Goal: Find contact information: Find contact information

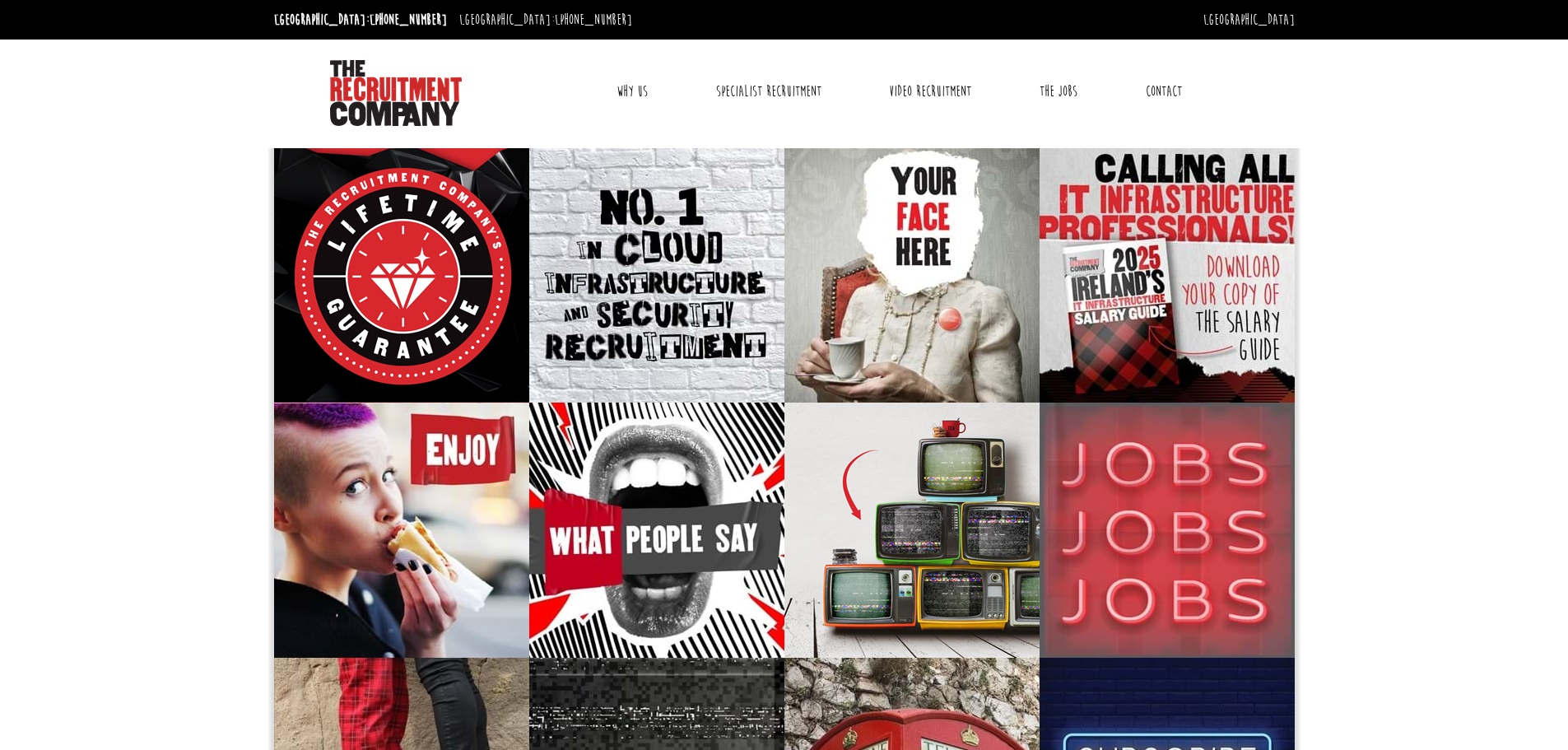
click at [1188, 85] on link "Contact" at bounding box center [1164, 91] width 61 height 41
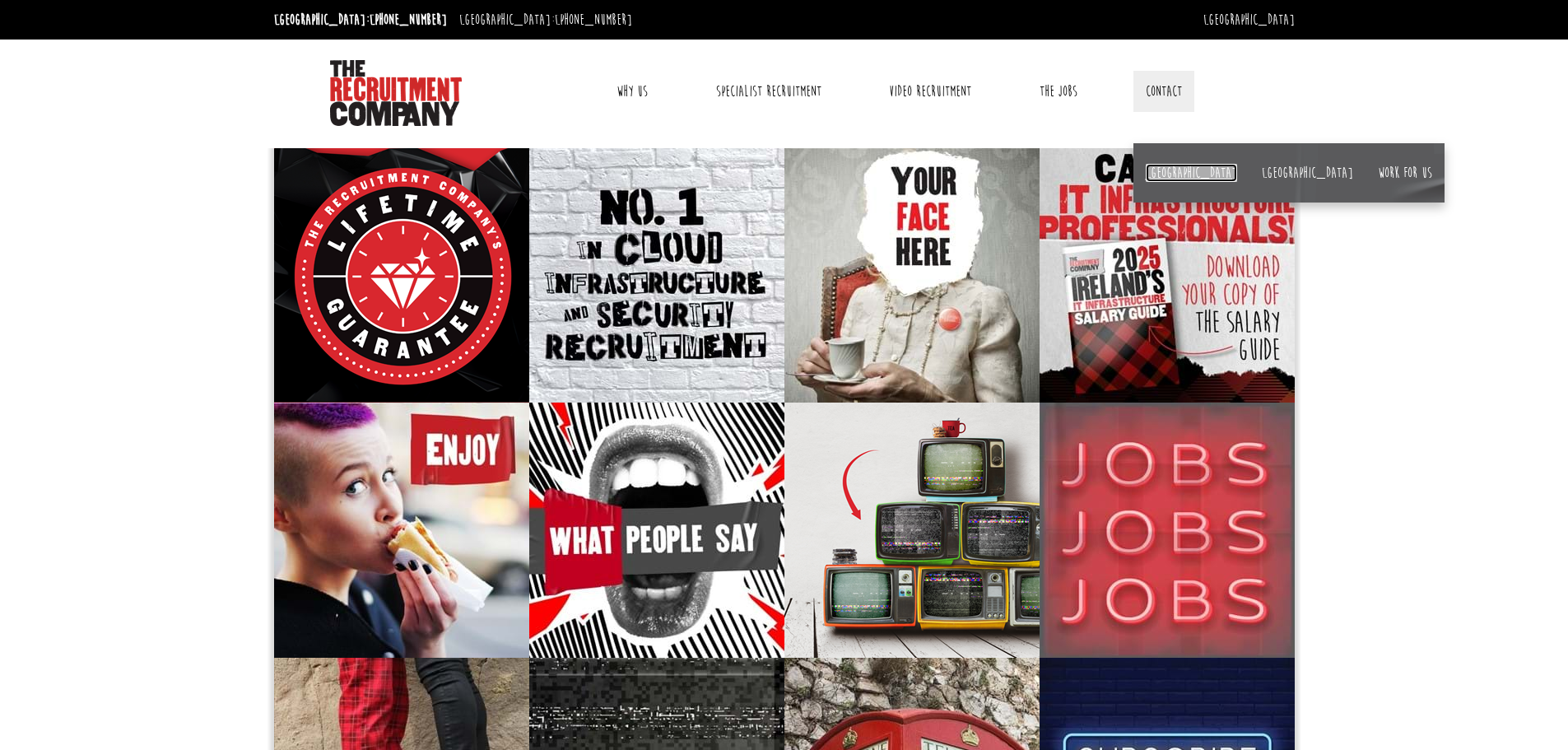
click at [1160, 174] on link "[GEOGRAPHIC_DATA]" at bounding box center [1192, 173] width 91 height 18
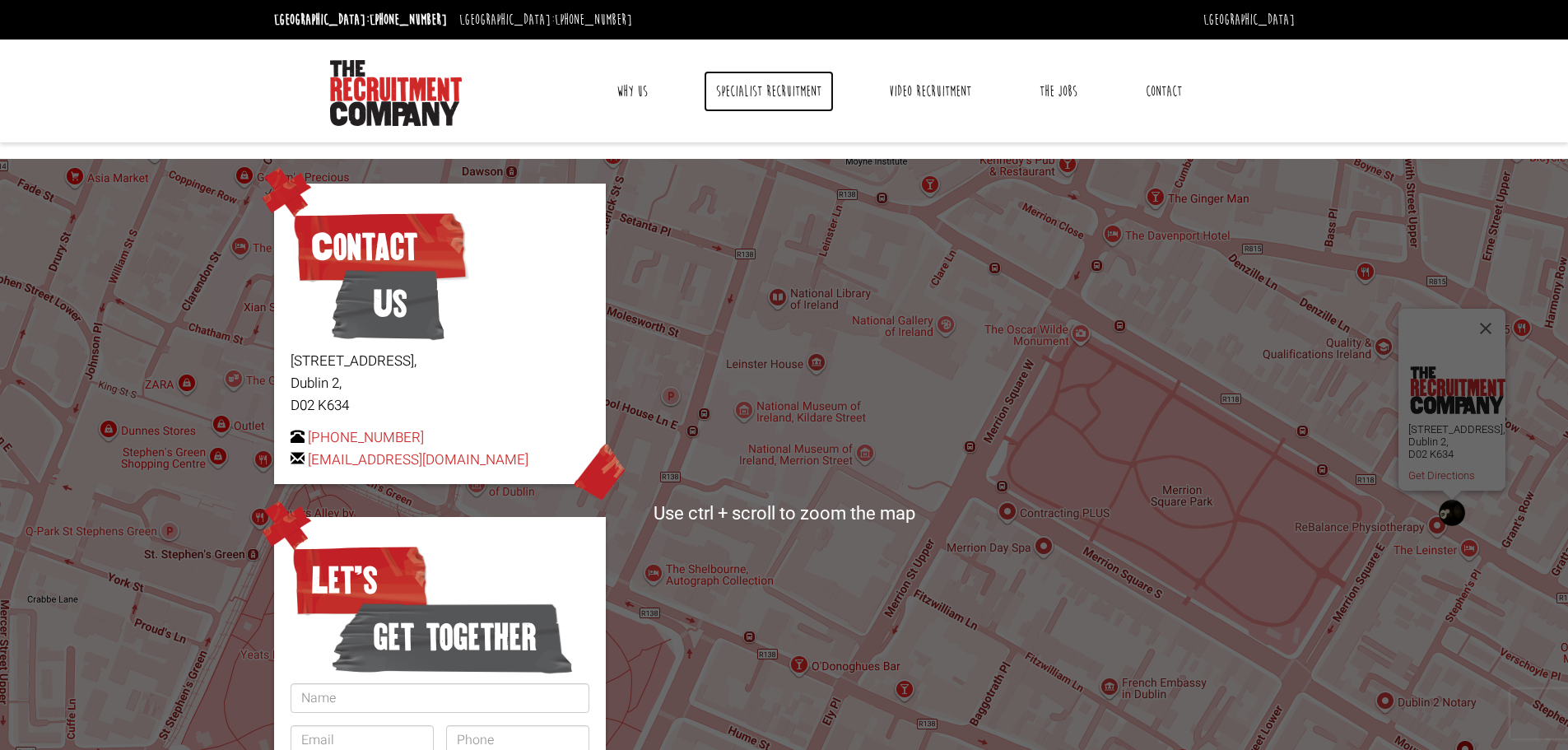
click at [766, 85] on link "Specialist Recruitment" at bounding box center [768, 91] width 130 height 41
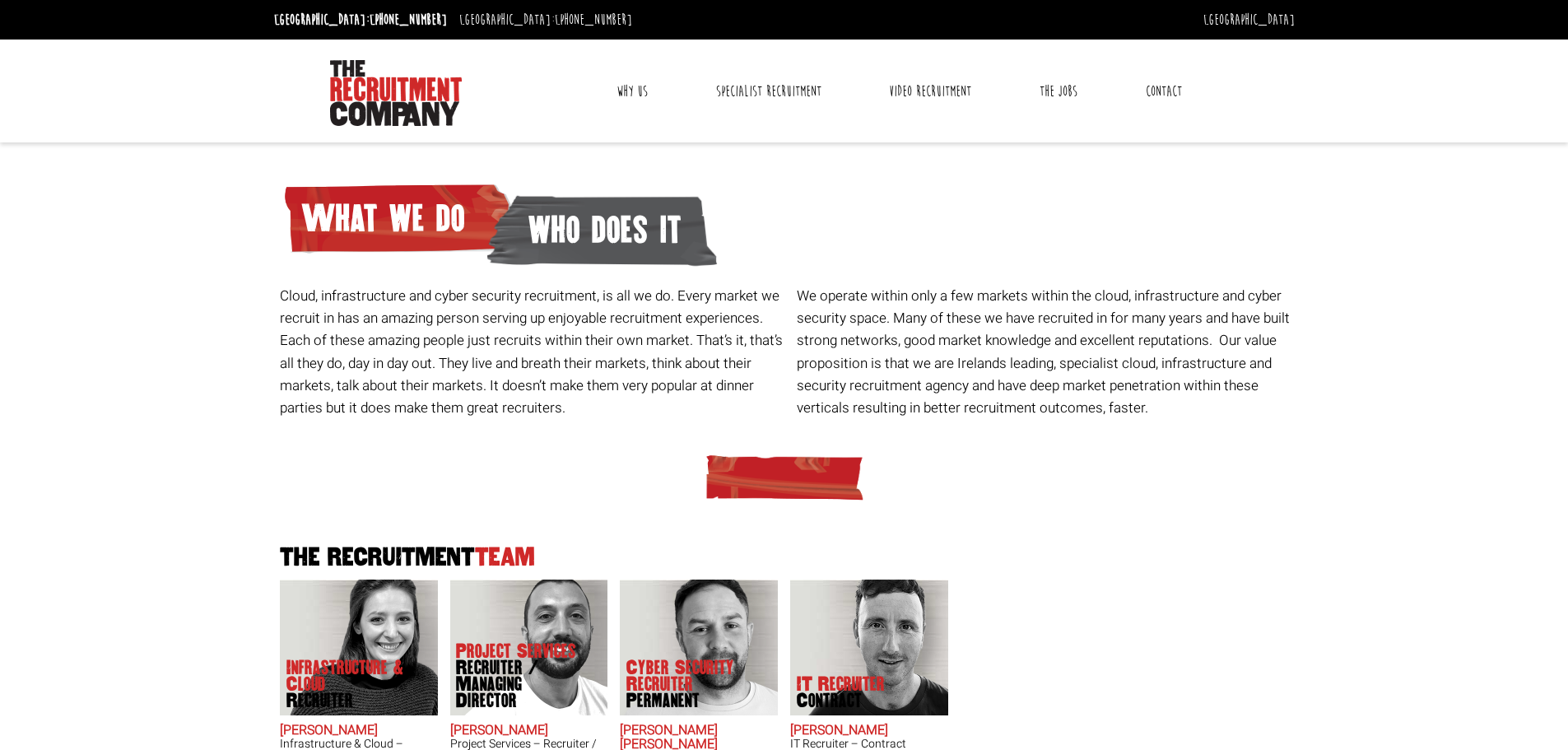
drag, startPoint x: 797, startPoint y: 294, endPoint x: 1158, endPoint y: 412, distance: 379.8
click at [1185, 412] on p "We operate within only a few markets within the cloud, infrastructure and cyber…" at bounding box center [1049, 352] width 504 height 135
click at [1158, 412] on p "We operate within only a few markets within the cloud, infrastructure and cyber…" at bounding box center [1049, 352] width 504 height 135
drag, startPoint x: 1151, startPoint y: 413, endPoint x: 775, endPoint y: 277, distance: 399.8
click at [775, 277] on div "Cloud, infrastructure and cyber security recruitment, is all we do. Every marke…" at bounding box center [791, 294] width 1033 height 269
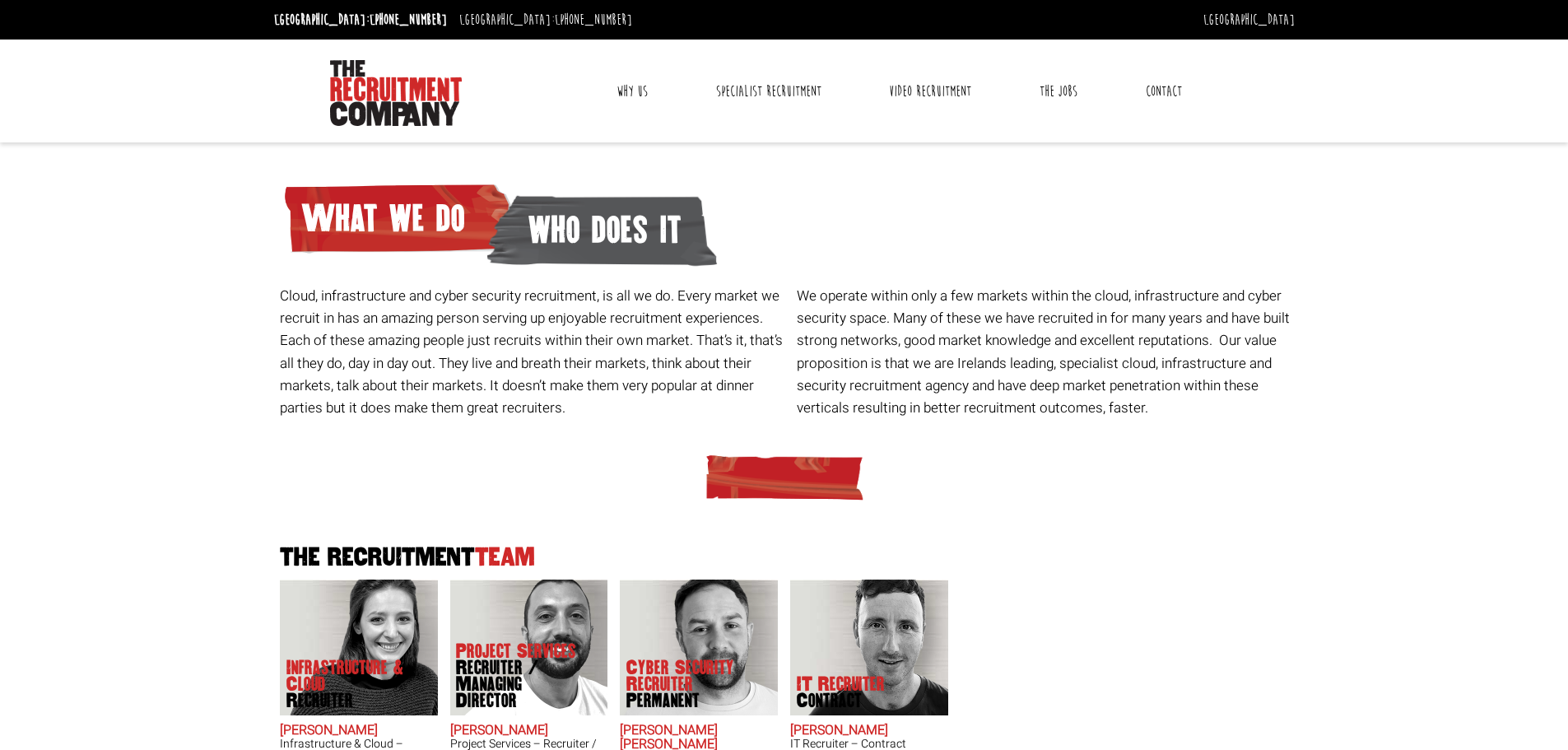
click at [785, 290] on div "Cloud, infrastructure and cyber security recruitment, is all we do. Every marke…" at bounding box center [532, 356] width 517 height 143
